Goal: Transaction & Acquisition: Obtain resource

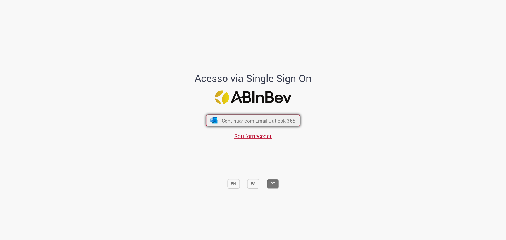
click at [239, 119] on span "Continuar com Email Outlook 365" at bounding box center [258, 120] width 74 height 6
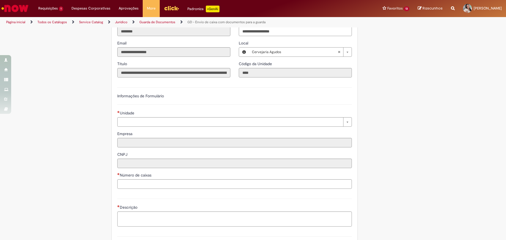
scroll to position [339, 0]
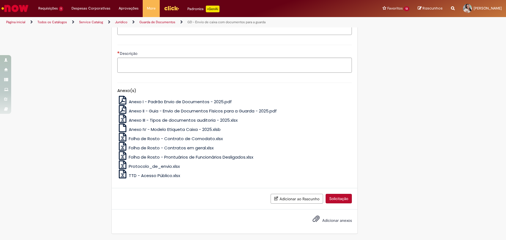
click at [173, 175] on span "TTD - Acesso Público.xlsx" at bounding box center [154, 175] width 51 height 6
click at [173, 119] on span "Anexo III - Tipos de documentos auditoria - 2025.xlsx" at bounding box center [183, 120] width 109 height 6
click at [157, 109] on span "Anexo II - Guia - Envio de Documentos Físicos para a Guarda - 2025.pdf" at bounding box center [203, 111] width 148 height 6
click at [154, 99] on span "Anexo I - Padrão Envio de Documentos - 2025.pdf" at bounding box center [180, 102] width 103 height 6
